Goal: Feedback & Contribution: Leave review/rating

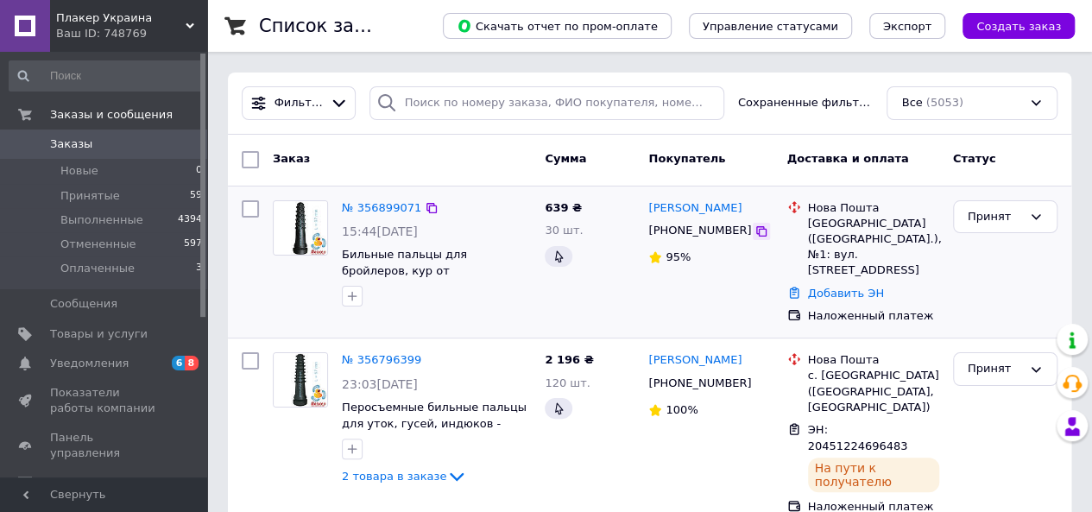
click at [754, 228] on icon at bounding box center [761, 231] width 14 height 14
click at [392, 206] on link "№ 356899071" at bounding box center [381, 207] width 79 height 13
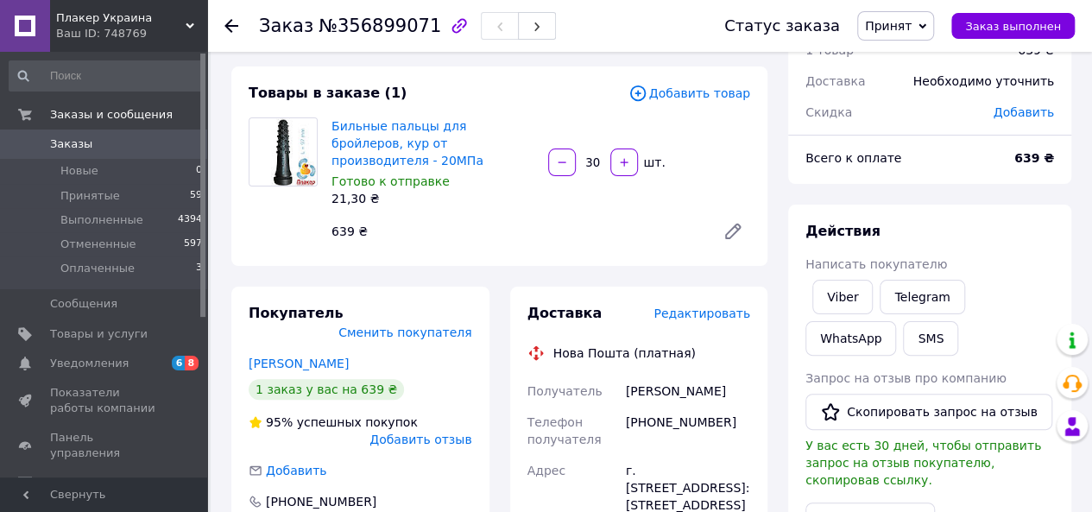
scroll to position [86, 0]
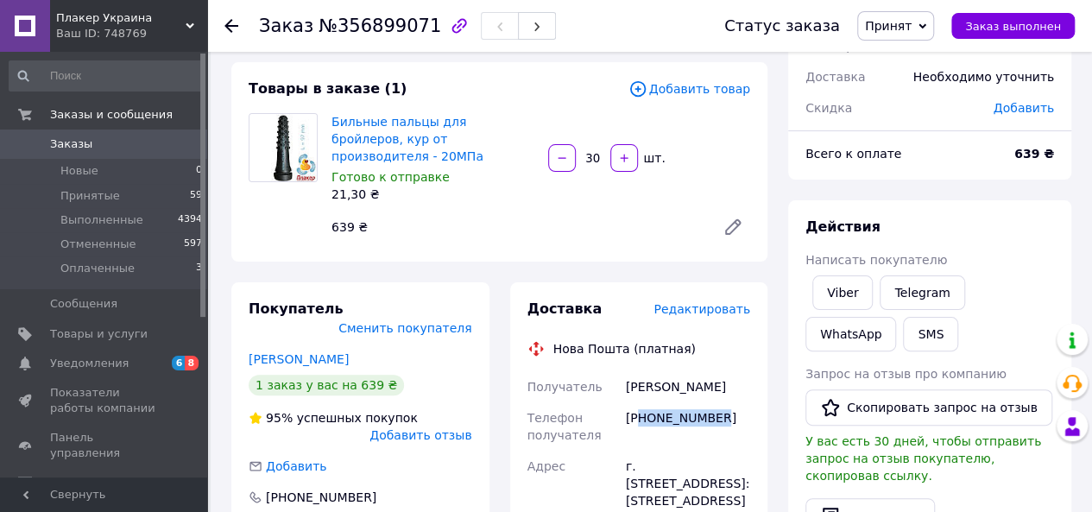
drag, startPoint x: 642, startPoint y: 401, endPoint x: 715, endPoint y: 394, distance: 72.8
click at [713, 402] on div "[PHONE_NUMBER]" at bounding box center [687, 426] width 131 height 48
copy div "80678373792"
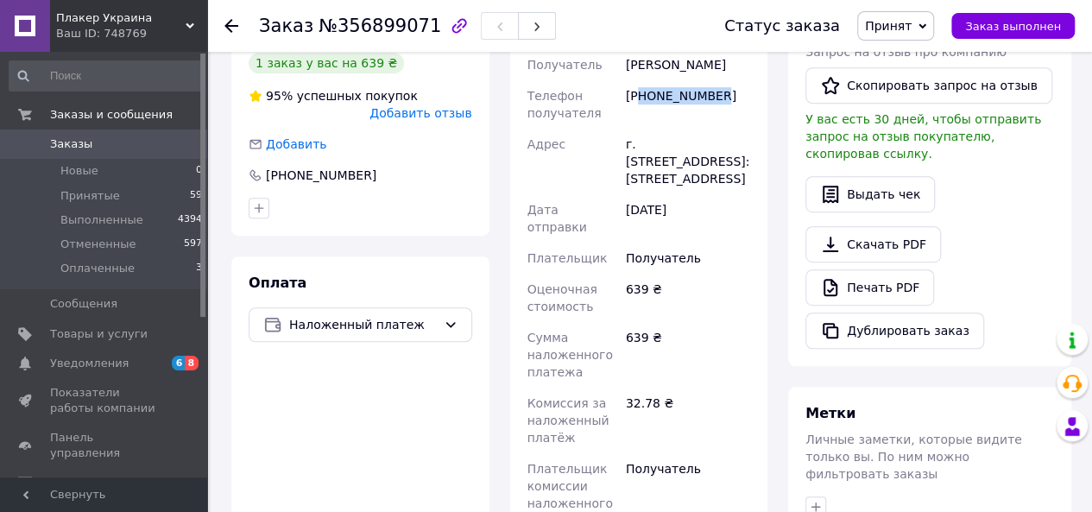
scroll to position [259, 0]
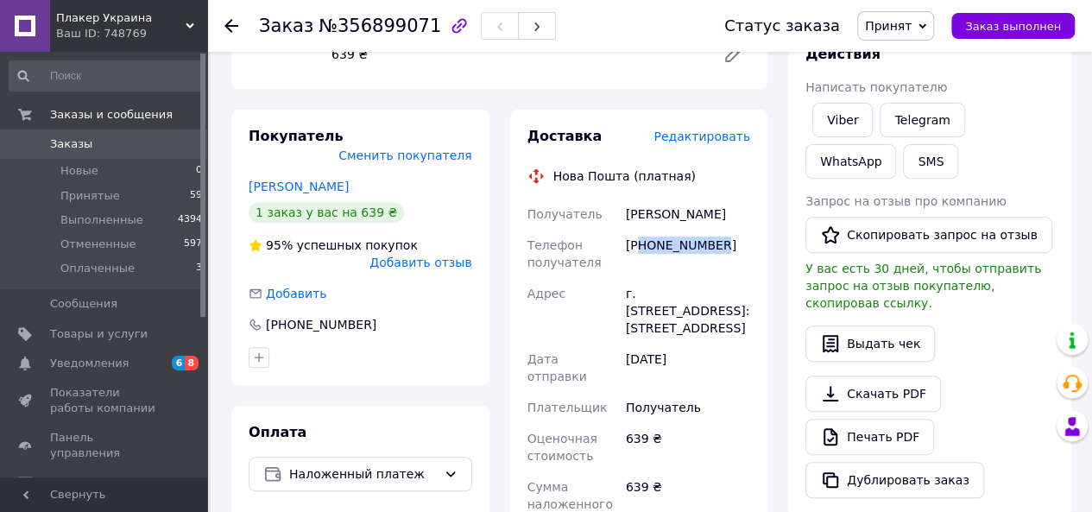
click at [85, 144] on span "Заказы" at bounding box center [105, 144] width 110 height 16
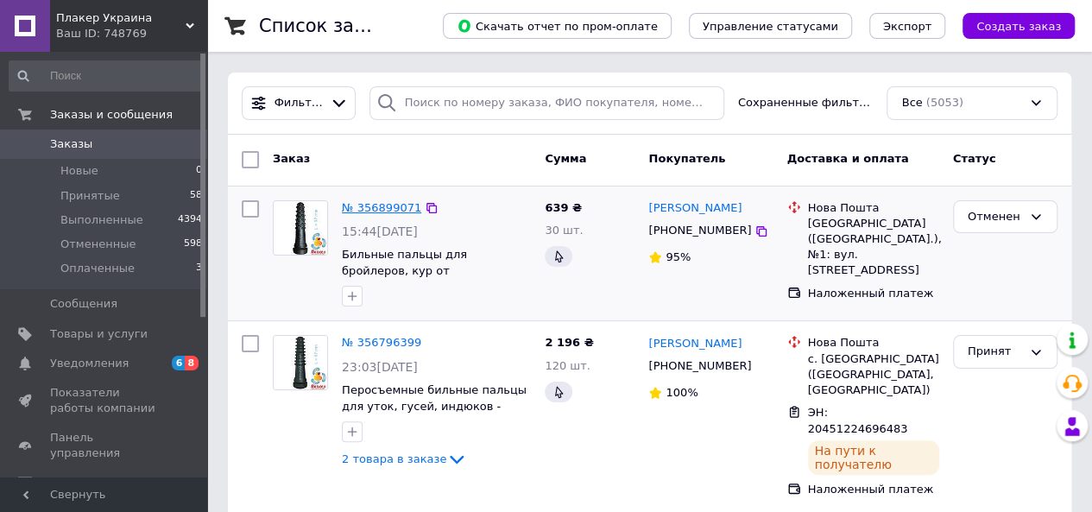
click at [395, 206] on link "№ 356899071" at bounding box center [381, 207] width 79 height 13
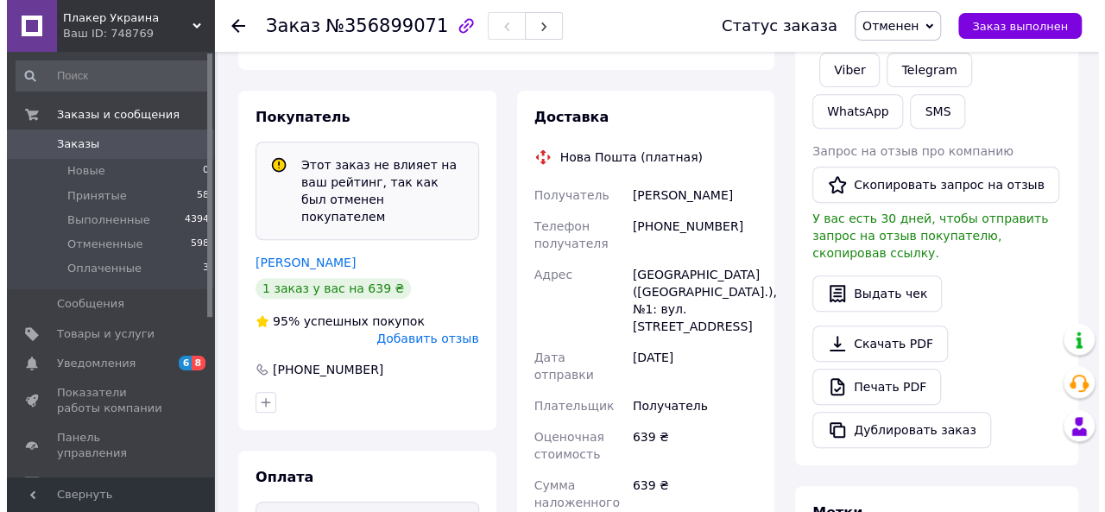
scroll to position [345, 0]
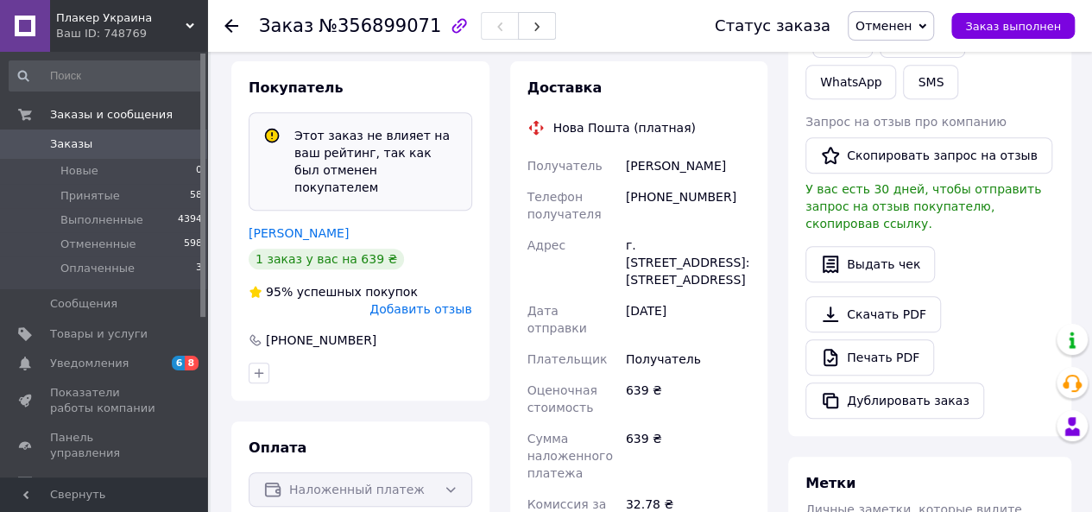
click at [414, 302] on span "Добавить отзыв" at bounding box center [420, 309] width 102 height 14
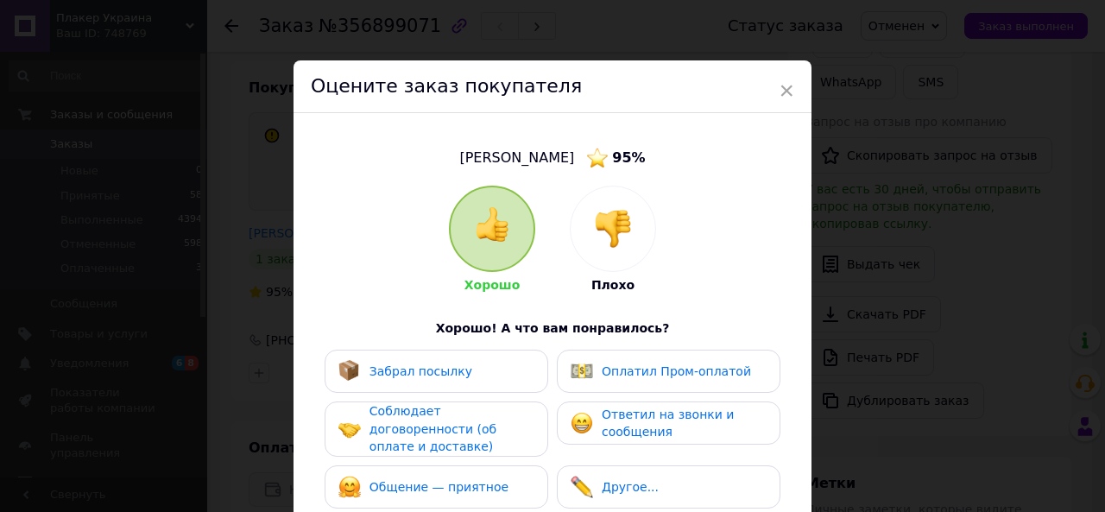
click at [609, 229] on img at bounding box center [613, 229] width 38 height 38
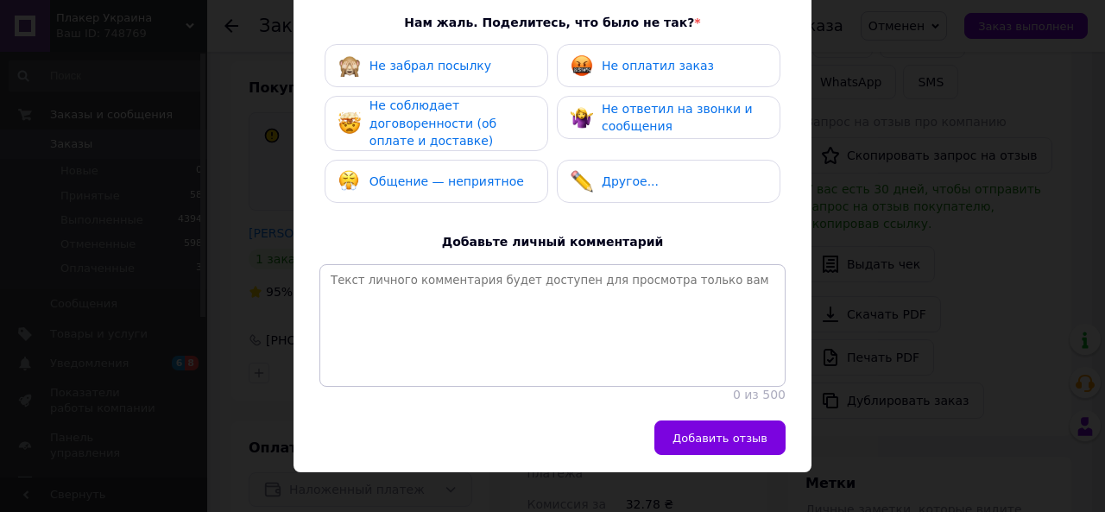
scroll to position [344, 0]
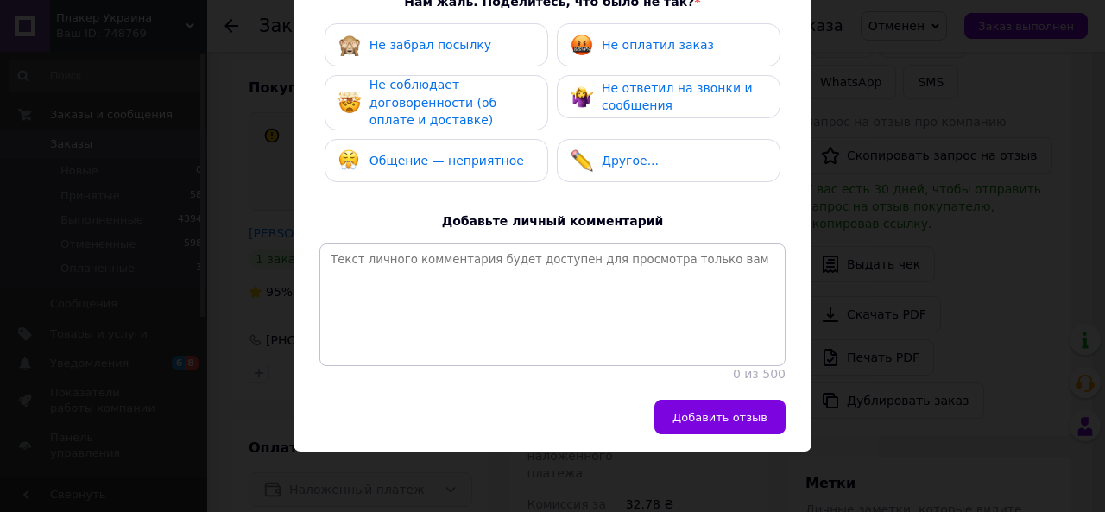
click at [696, 414] on span "Добавить отзыв" at bounding box center [719, 417] width 95 height 13
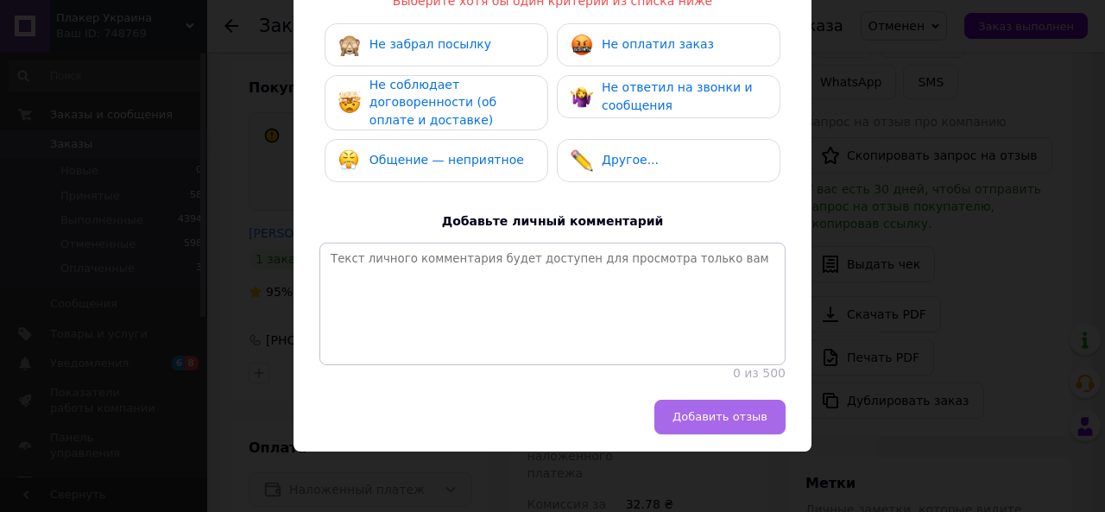
click at [715, 415] on span "Добавить отзыв" at bounding box center [719, 416] width 95 height 13
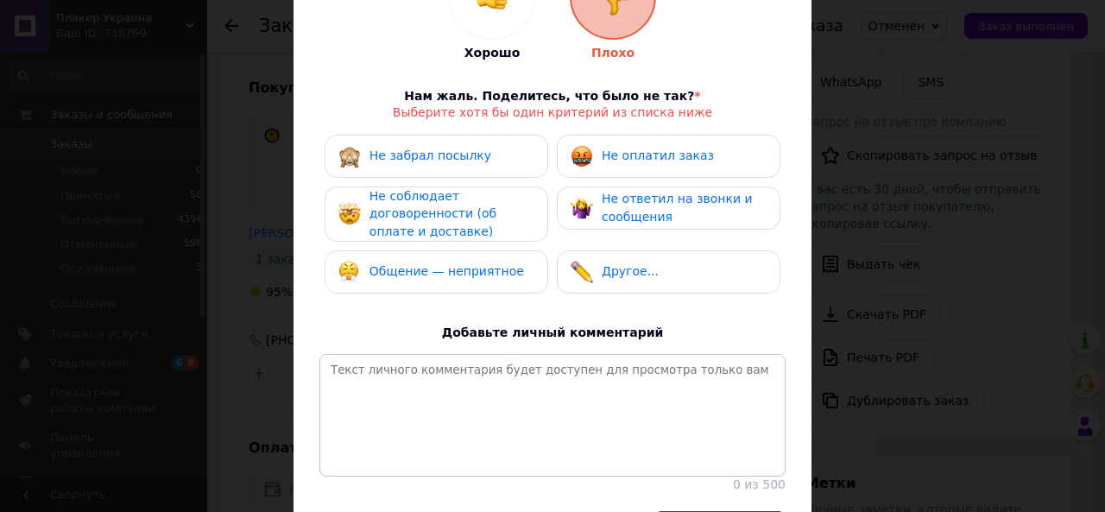
scroll to position [188, 0]
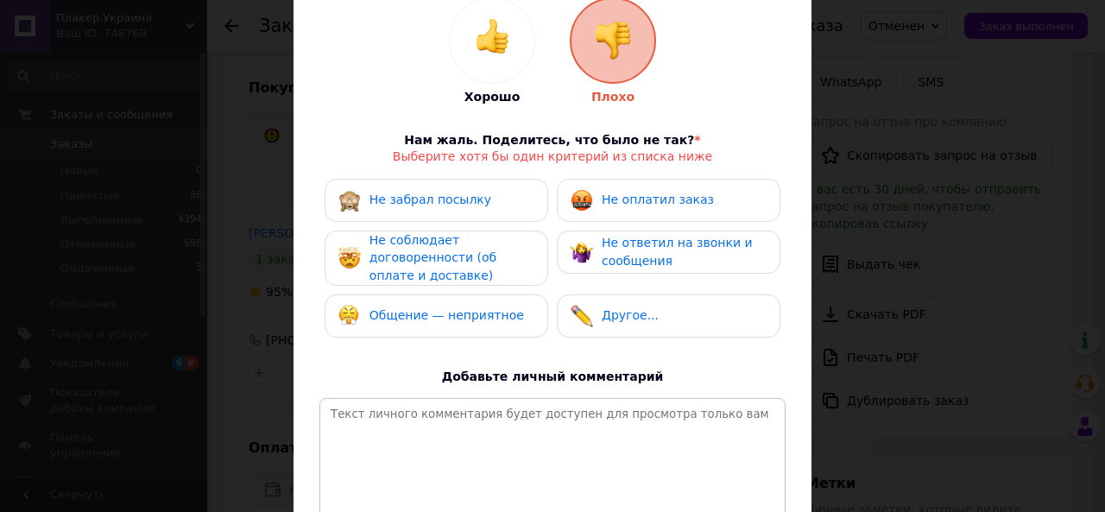
click at [605, 308] on span "Другое..." at bounding box center [630, 315] width 57 height 14
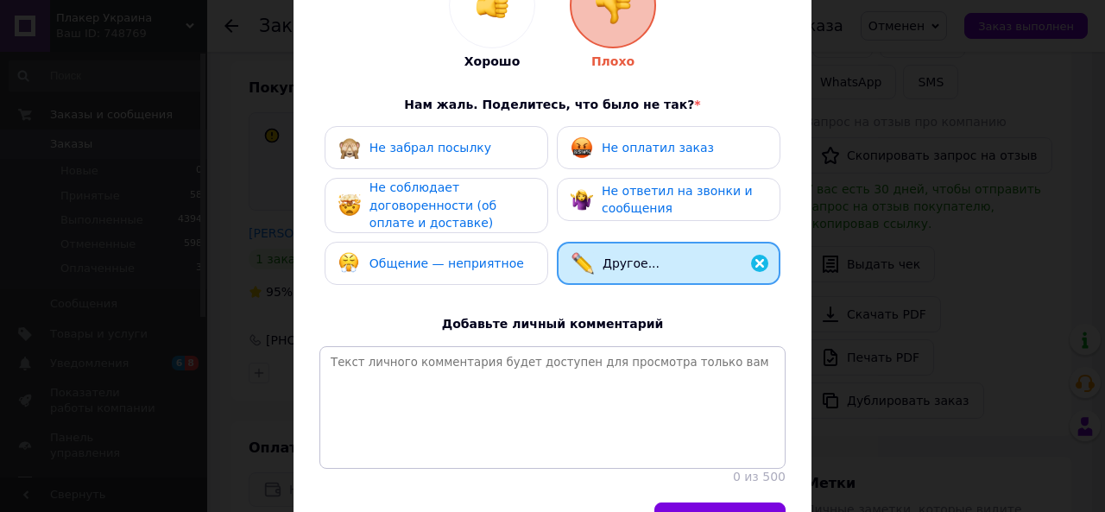
scroll to position [344, 0]
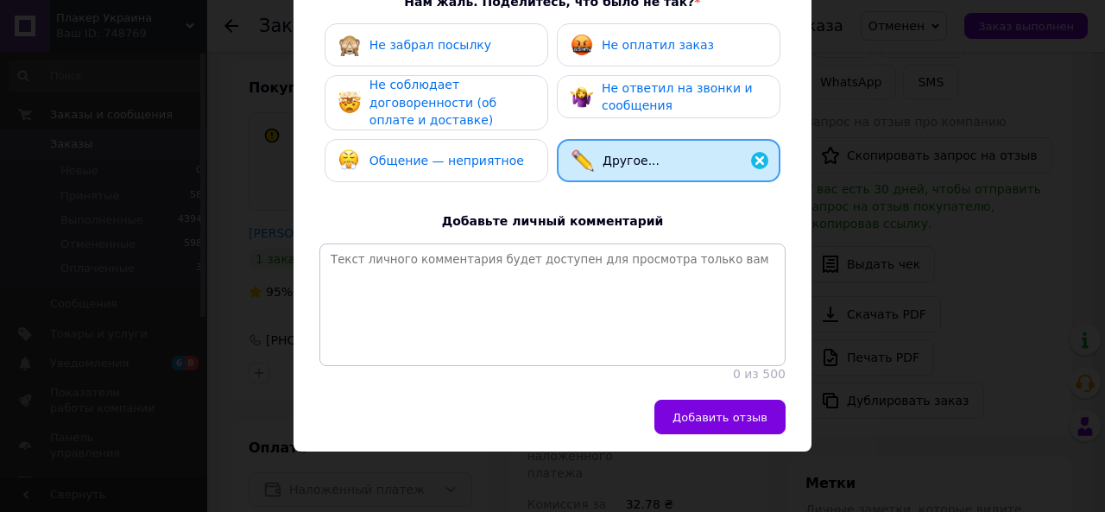
click at [691, 420] on span "Добавить отзыв" at bounding box center [719, 417] width 95 height 13
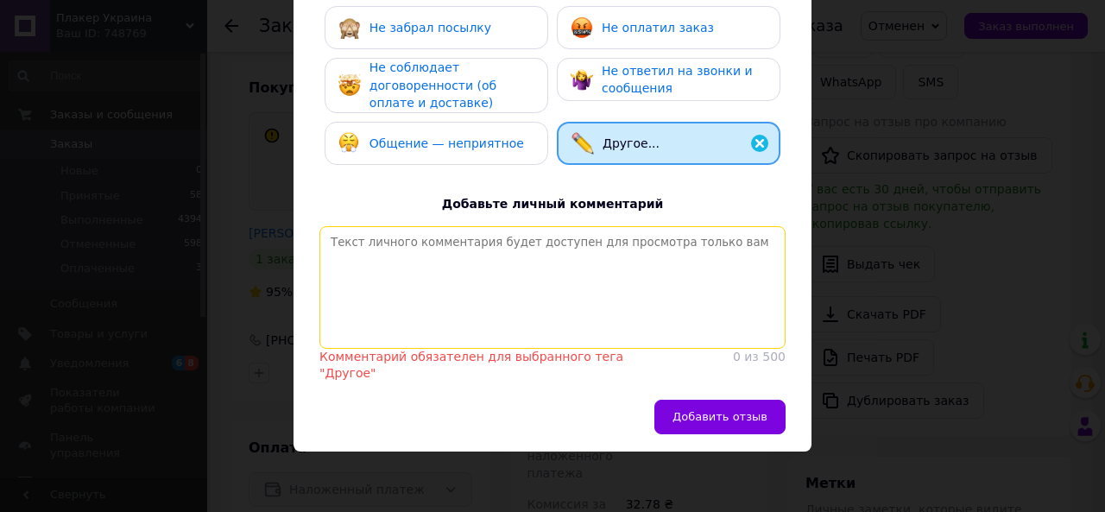
click at [342, 246] on textarea at bounding box center [552, 287] width 466 height 123
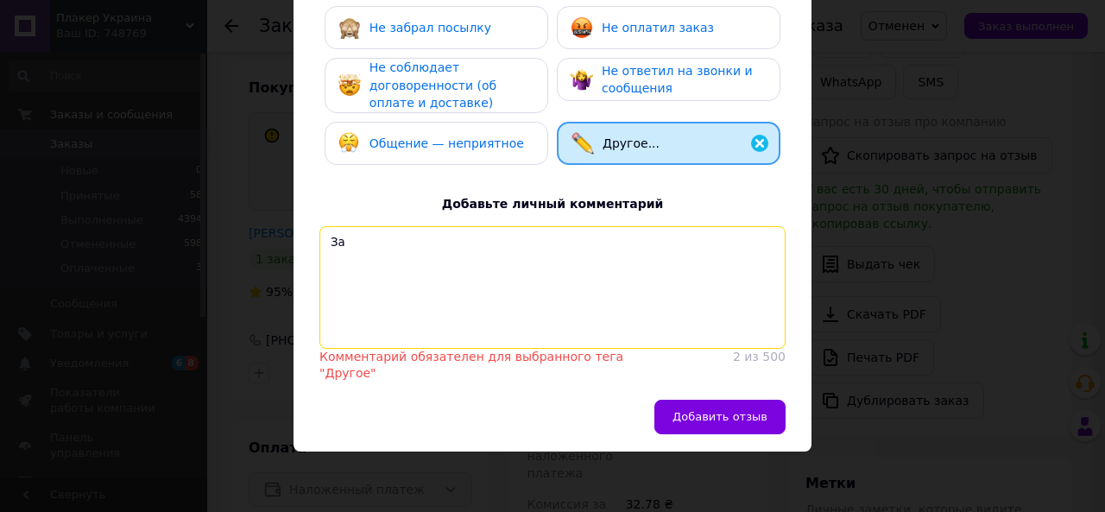
type textarea "З"
type textarea "[PERSON_NAME]"
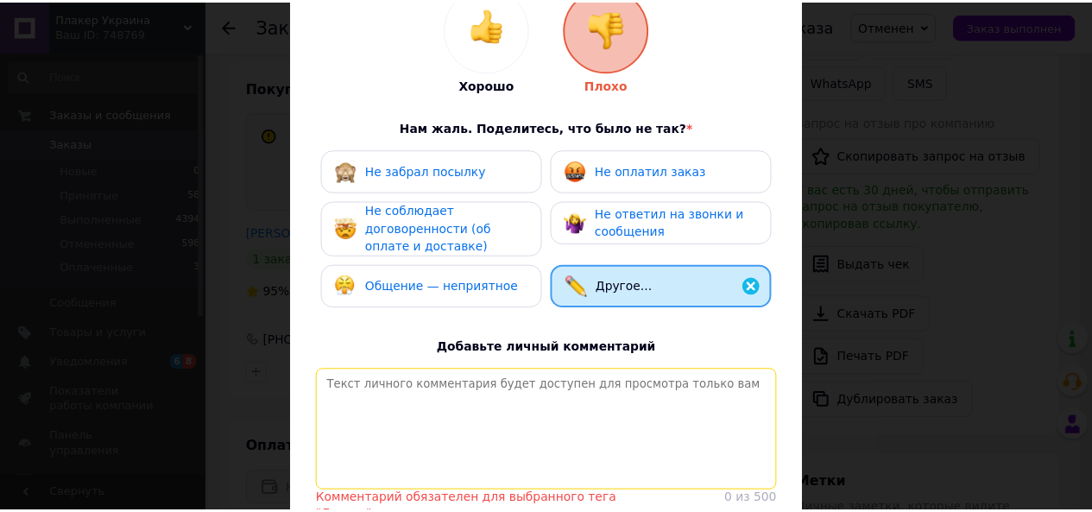
scroll to position [0, 0]
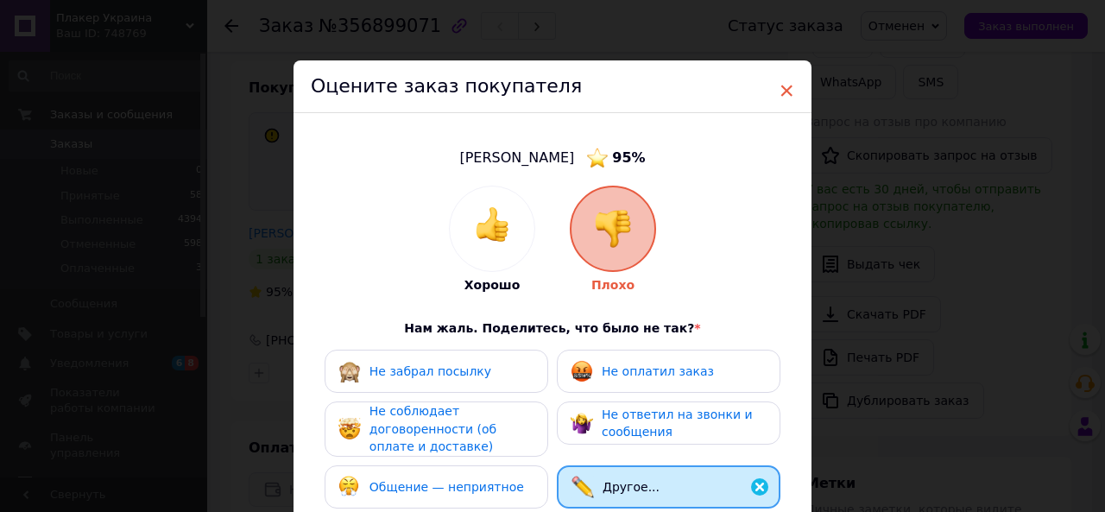
click at [785, 92] on span "×" at bounding box center [787, 90] width 16 height 29
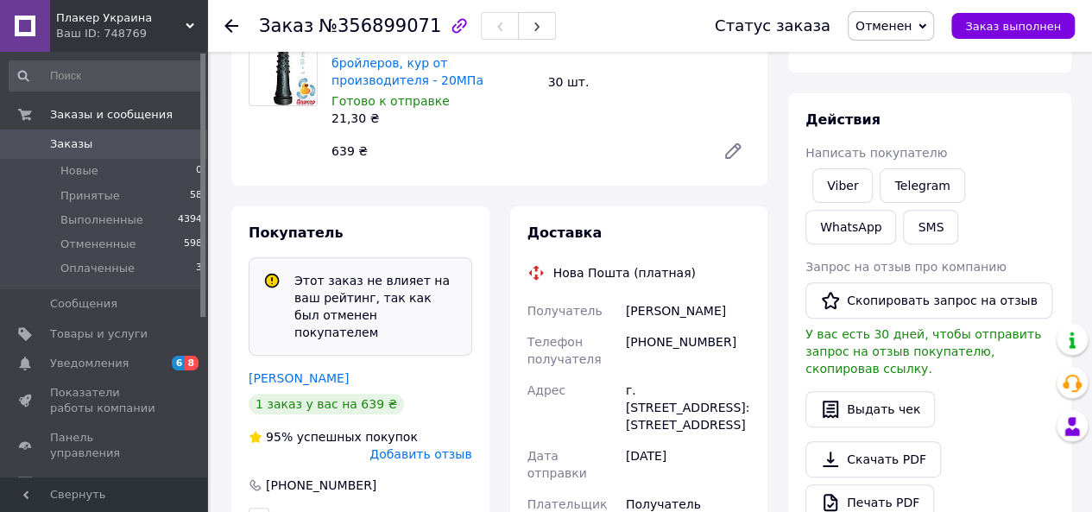
scroll to position [173, 0]
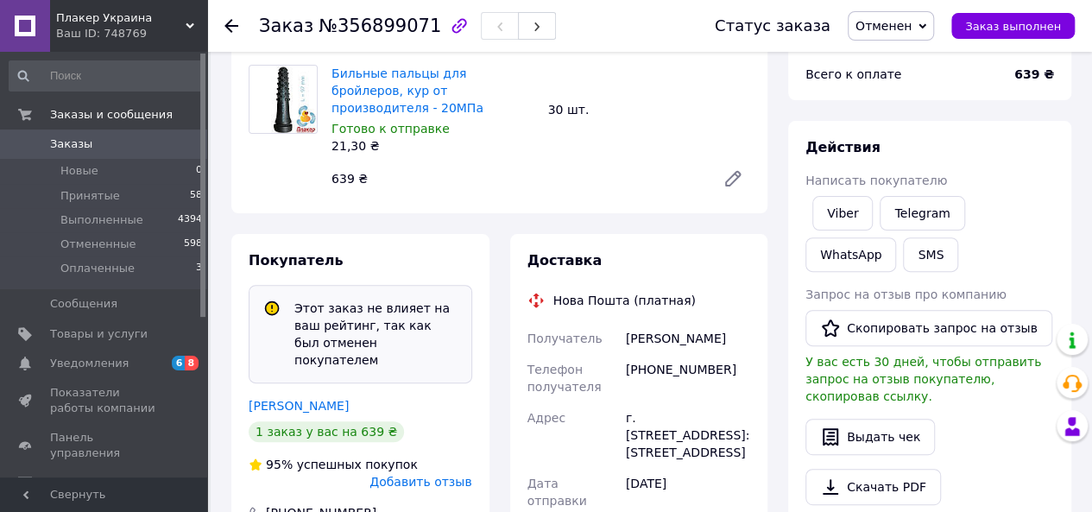
click at [66, 143] on span "Заказы" at bounding box center [71, 144] width 42 height 16
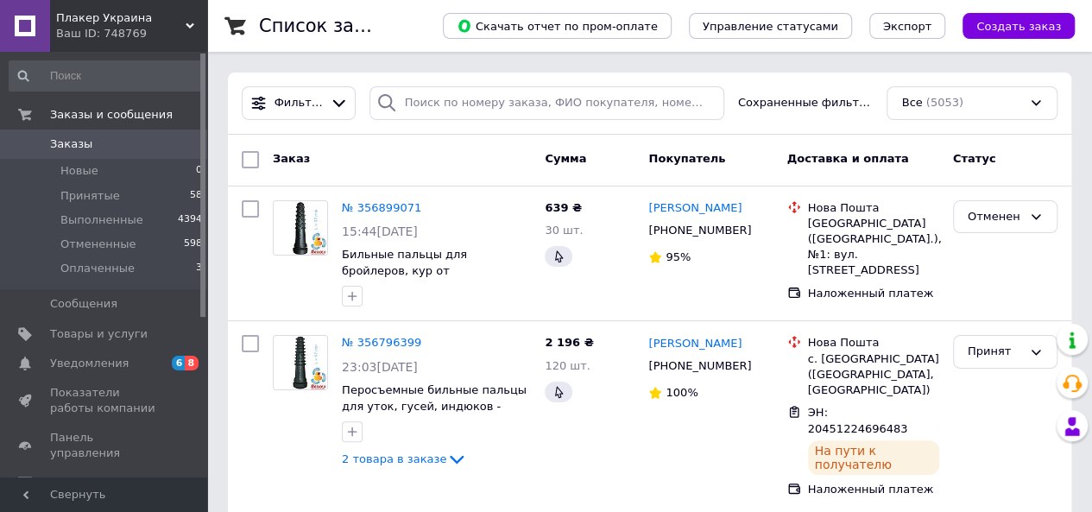
click at [77, 142] on span "Заказы" at bounding box center [71, 144] width 42 height 16
